Goal: Task Accomplishment & Management: Use online tool/utility

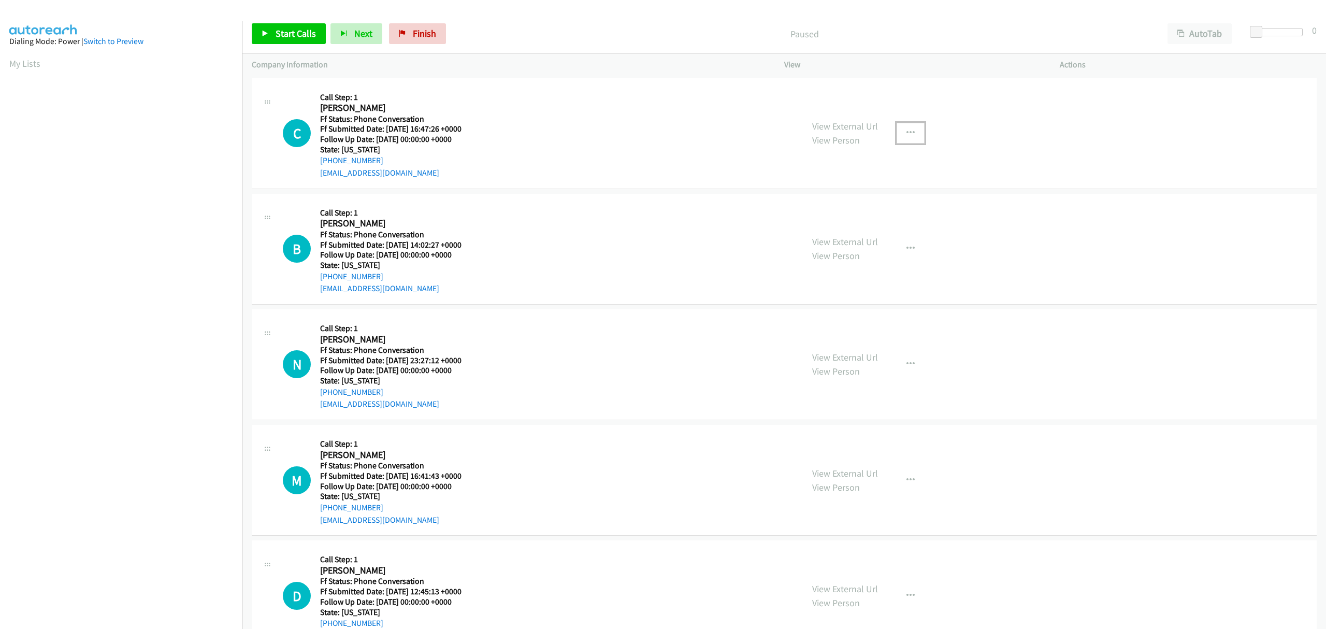
click at [907, 131] on icon "button" at bounding box center [911, 133] width 8 height 8
click at [799, 202] on link "Skip Call" at bounding box center [855, 201] width 138 height 21
click at [907, 247] on icon "button" at bounding box center [911, 249] width 8 height 8
click at [819, 320] on link "Skip Call" at bounding box center [855, 316] width 138 height 21
click at [907, 361] on icon "button" at bounding box center [911, 364] width 8 height 8
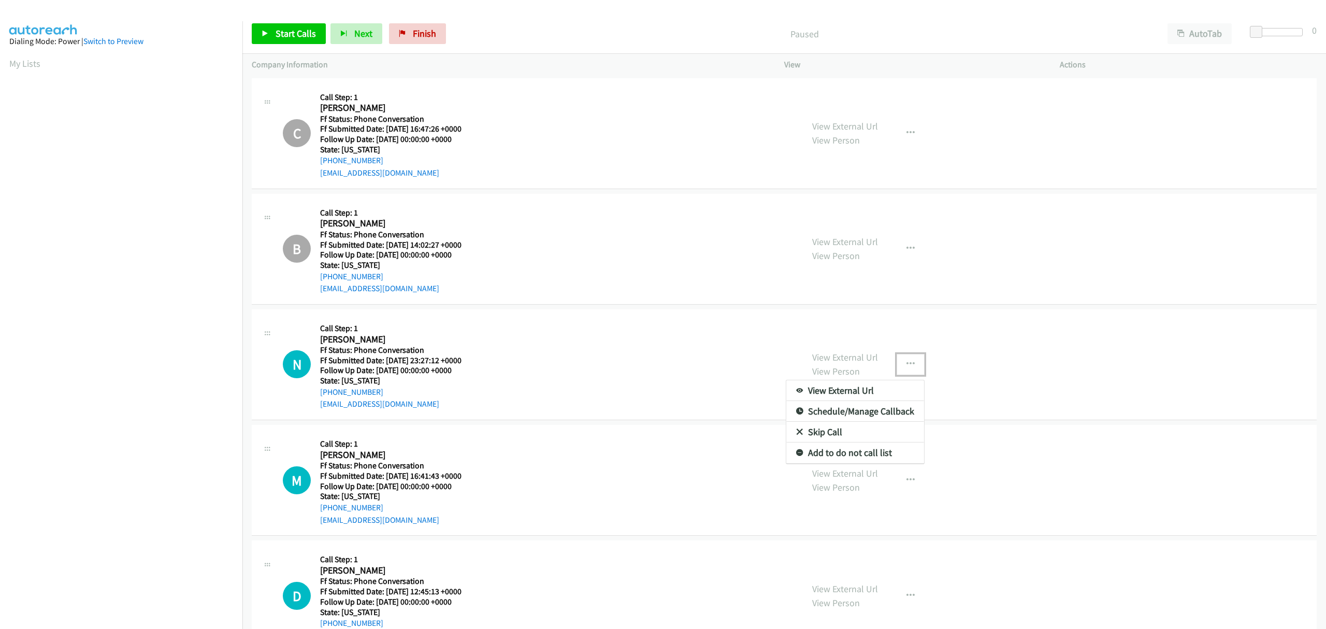
click at [824, 433] on link "Skip Call" at bounding box center [855, 432] width 138 height 21
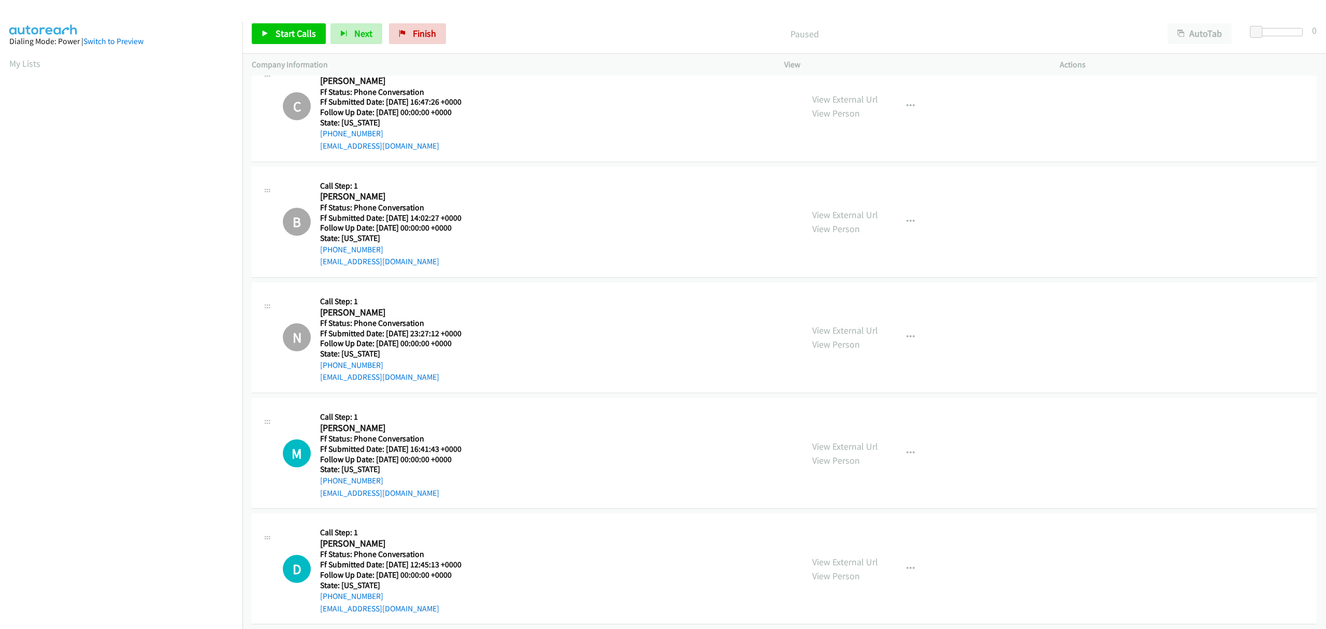
scroll to position [40, 0]
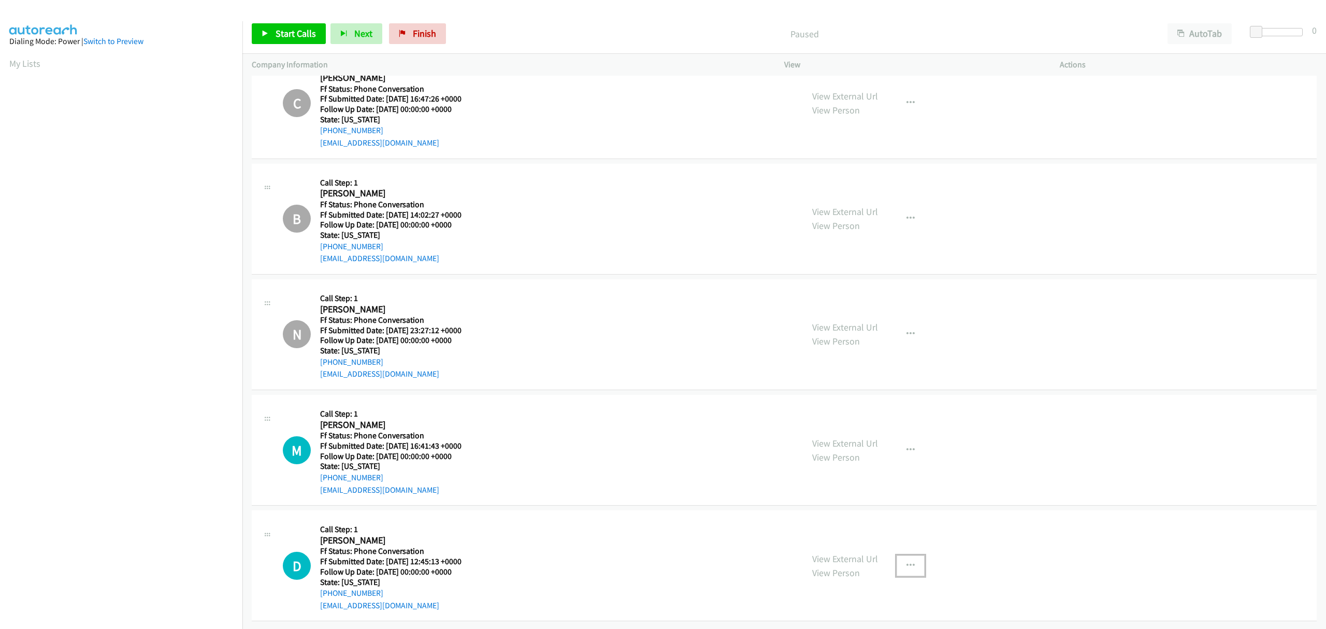
click at [897, 555] on button "button" at bounding box center [911, 565] width 28 height 21
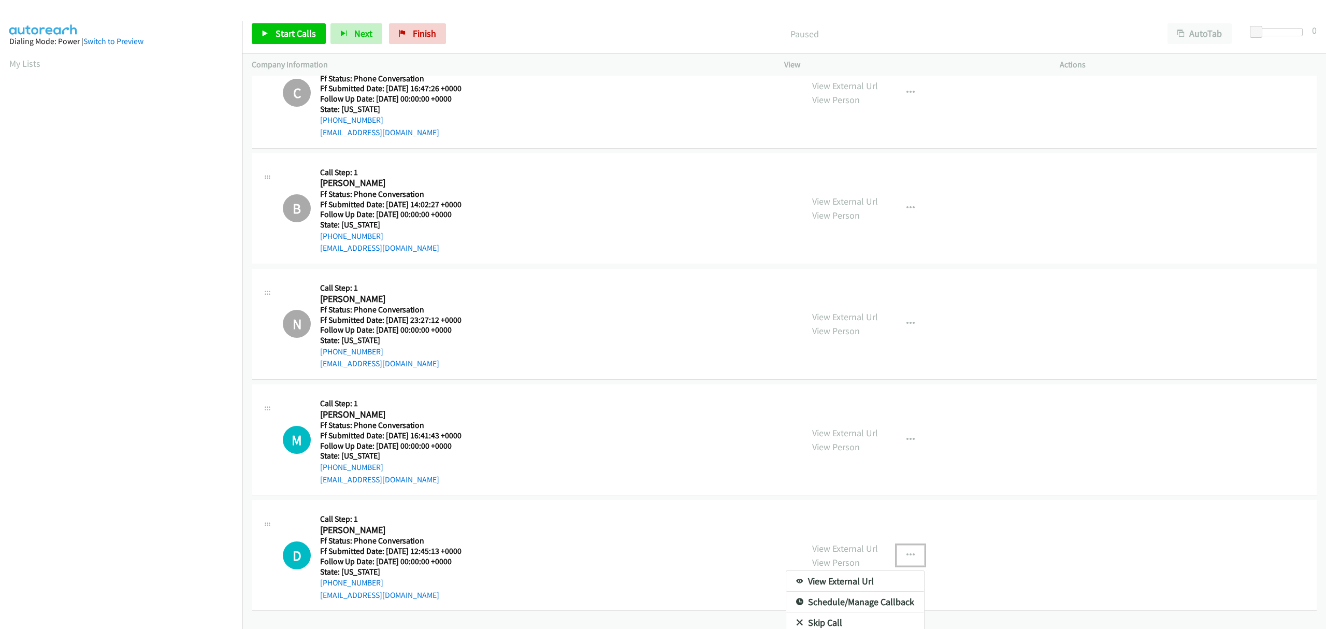
scroll to position [79, 0]
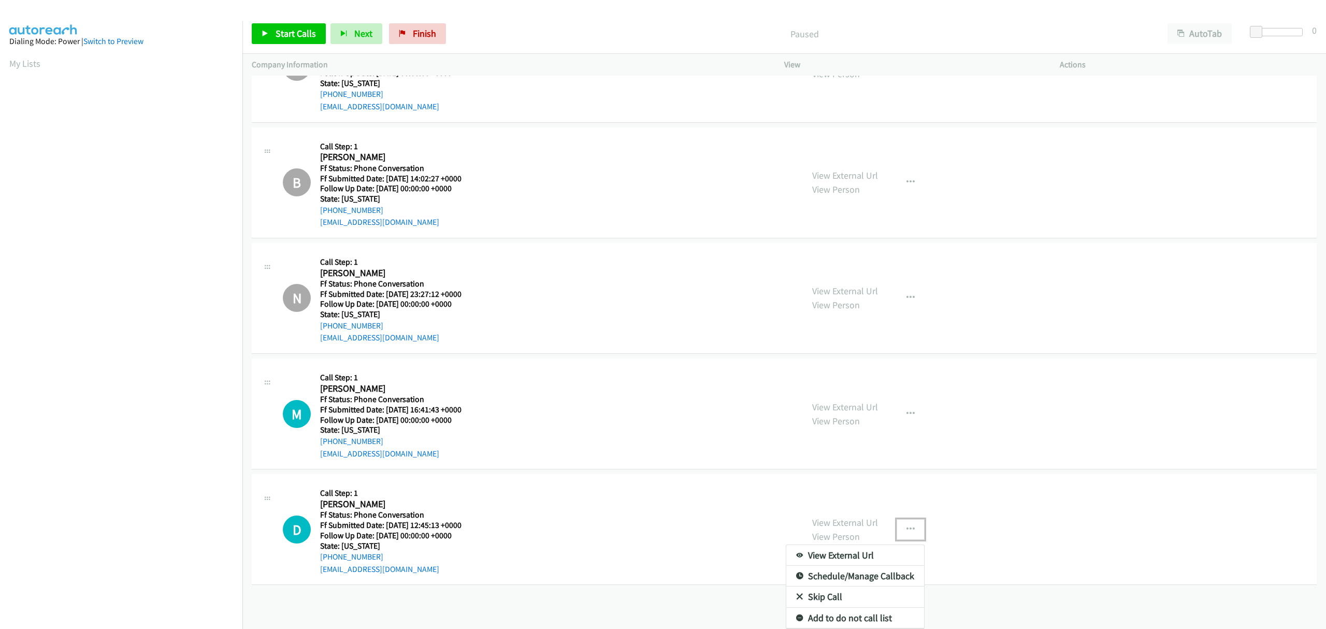
click at [810, 587] on link "Skip Call" at bounding box center [855, 597] width 138 height 21
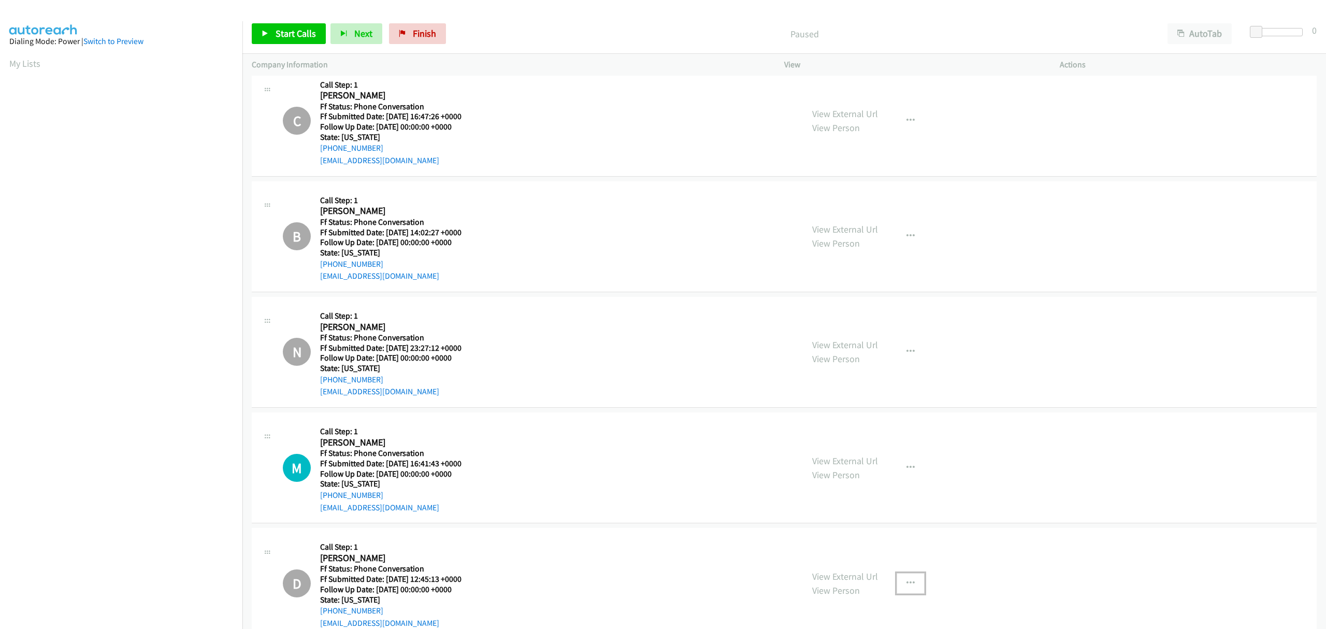
scroll to position [0, 0]
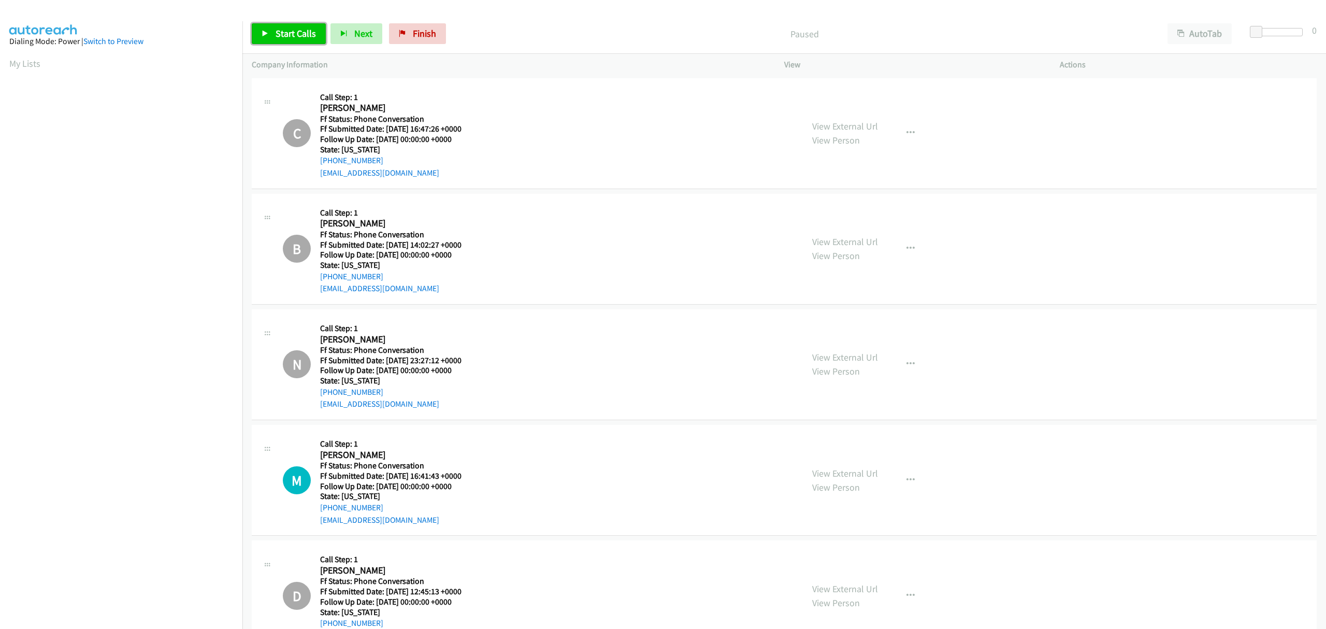
click at [287, 27] on link "Start Calls" at bounding box center [289, 33] width 74 height 21
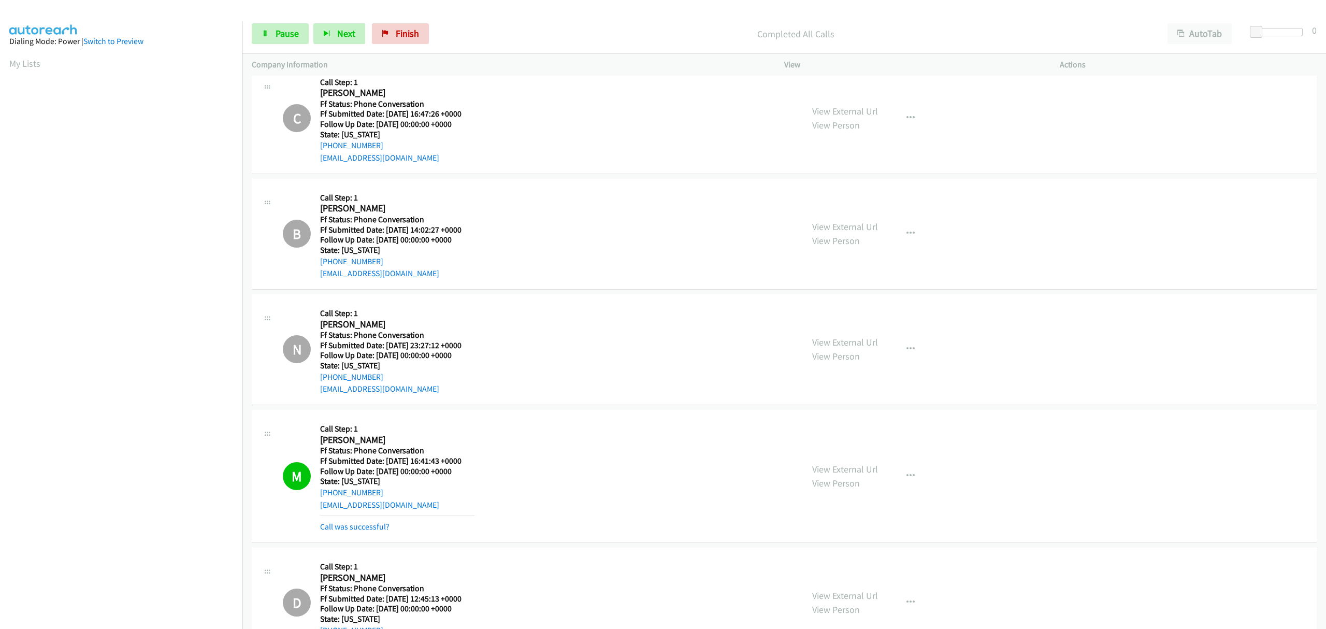
scroll to position [96, 0]
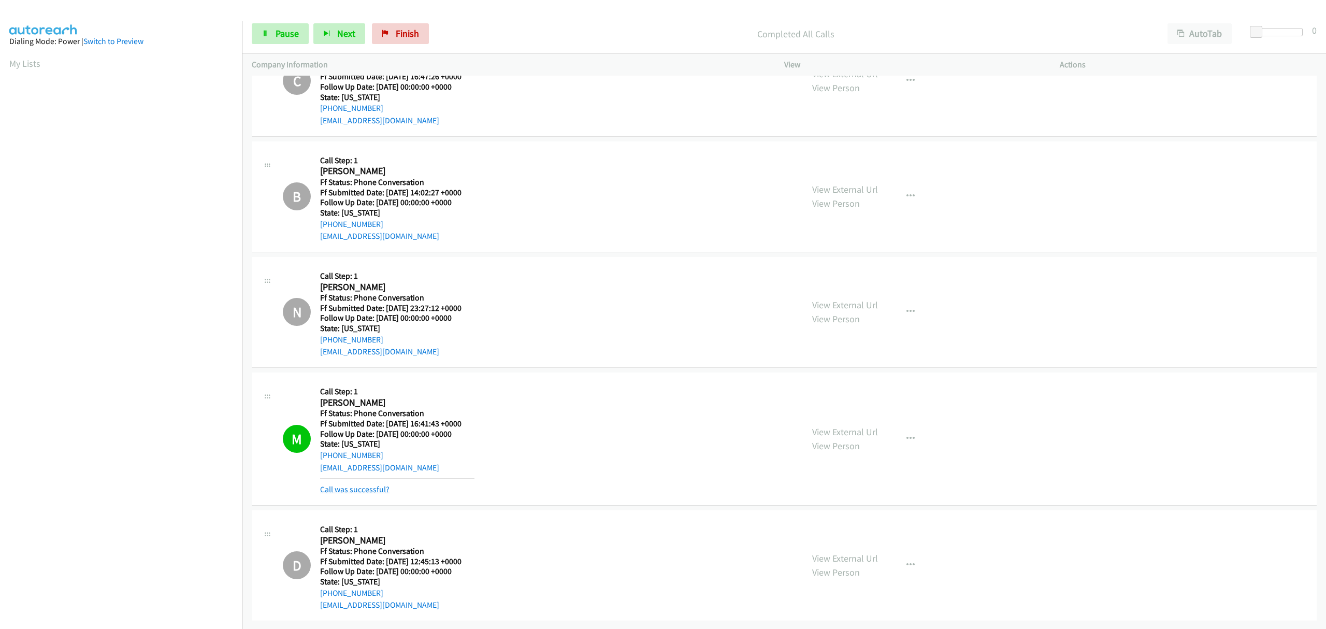
click at [369, 484] on link "Call was successful?" at bounding box center [354, 489] width 69 height 10
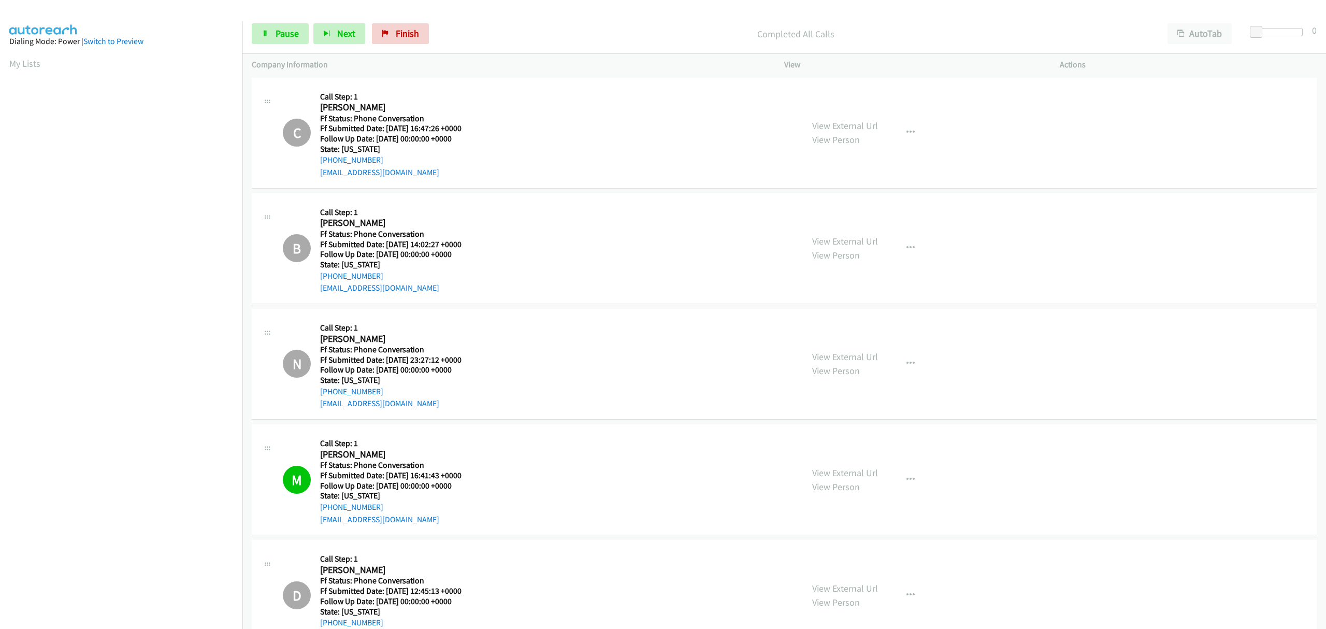
scroll to position [0, 0]
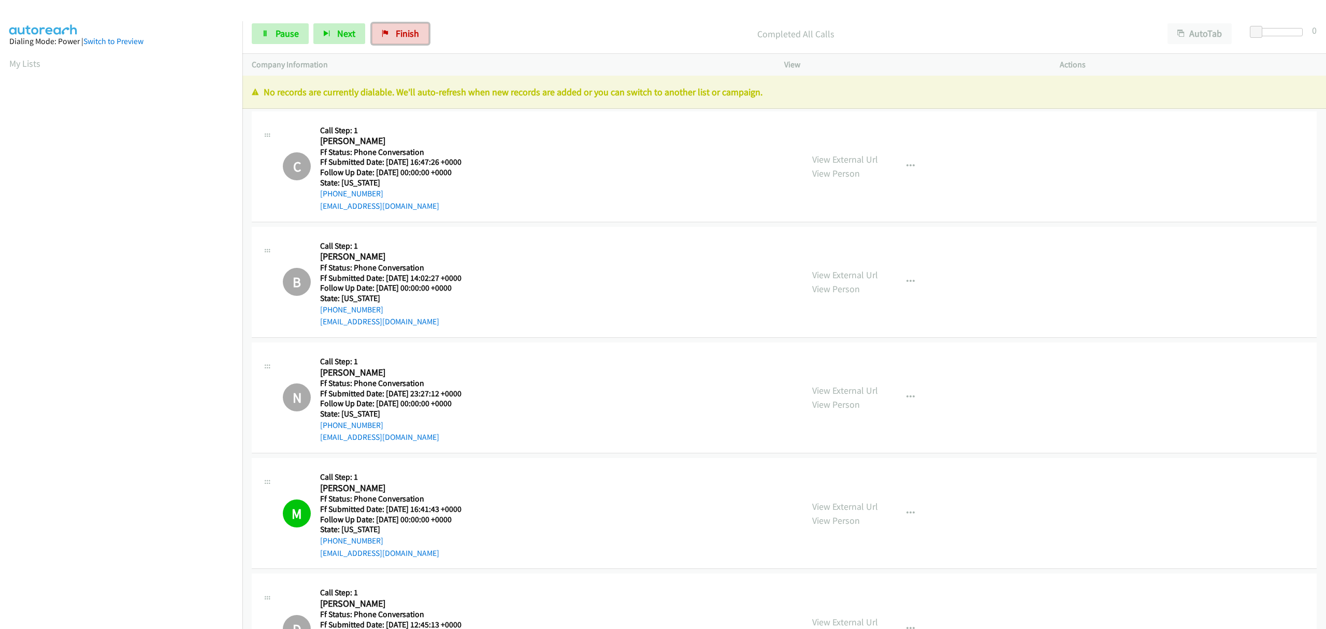
drag, startPoint x: 396, startPoint y: 30, endPoint x: 724, endPoint y: 46, distance: 328.4
click at [396, 30] on span "Finish" at bounding box center [407, 33] width 23 height 12
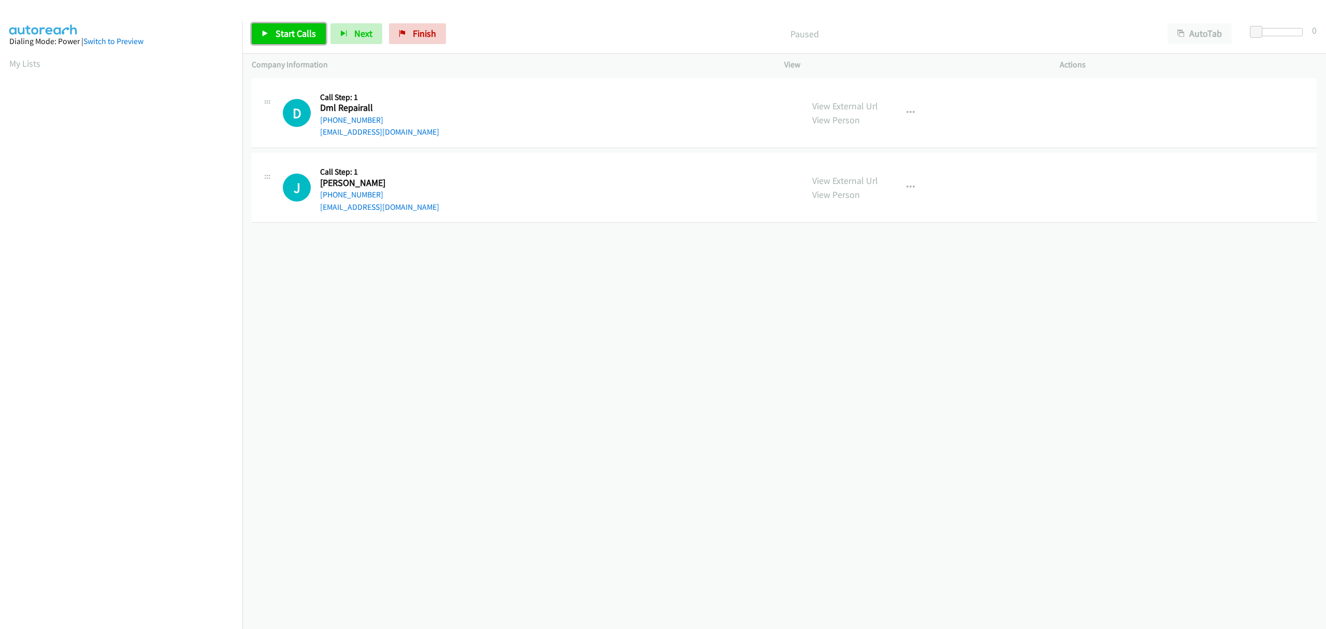
click at [294, 36] on span "Start Calls" at bounding box center [296, 33] width 40 height 12
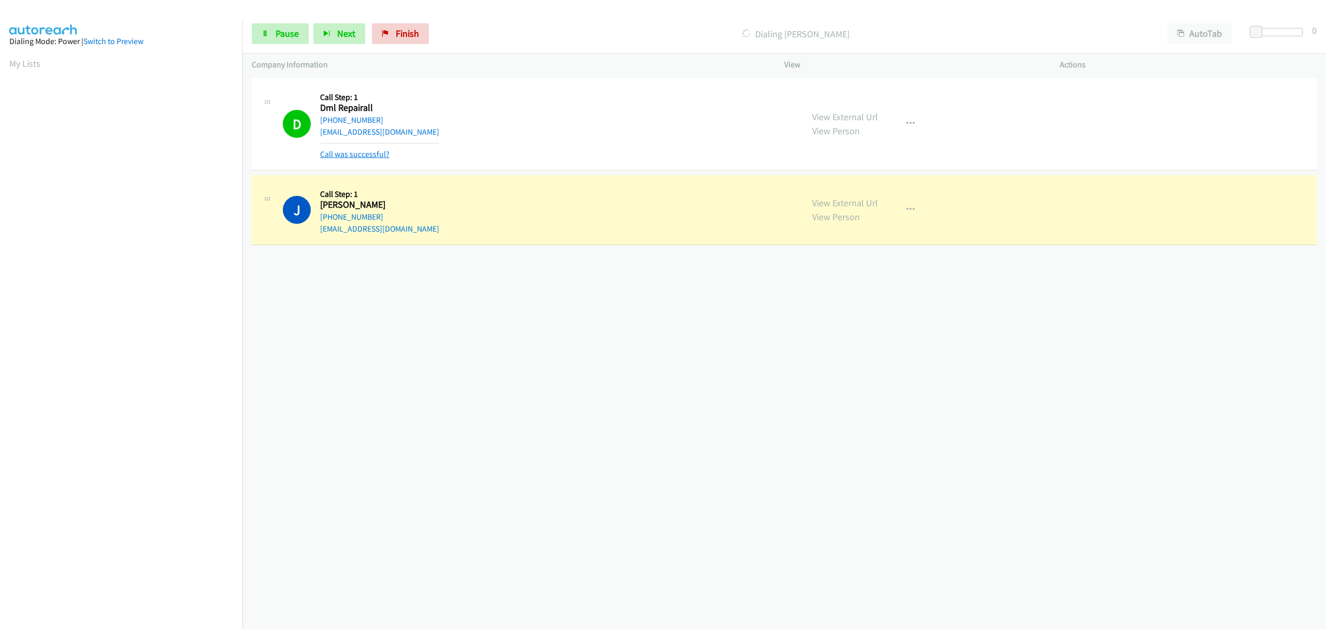
click at [375, 155] on link "Call was successful?" at bounding box center [354, 154] width 69 height 10
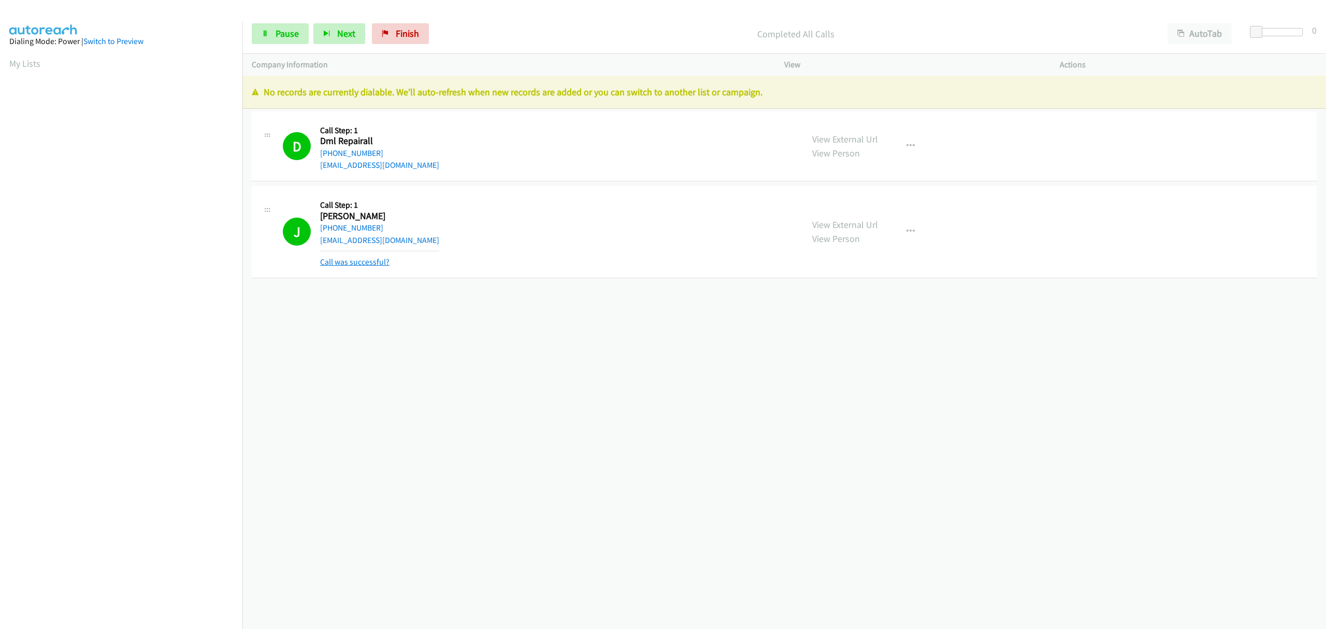
click at [374, 261] on link "Call was successful?" at bounding box center [354, 262] width 69 height 10
drag, startPoint x: 406, startPoint y: 34, endPoint x: 726, endPoint y: 48, distance: 320.0
click at [406, 34] on span "Finish" at bounding box center [407, 33] width 23 height 12
